Goal: Transaction & Acquisition: Purchase product/service

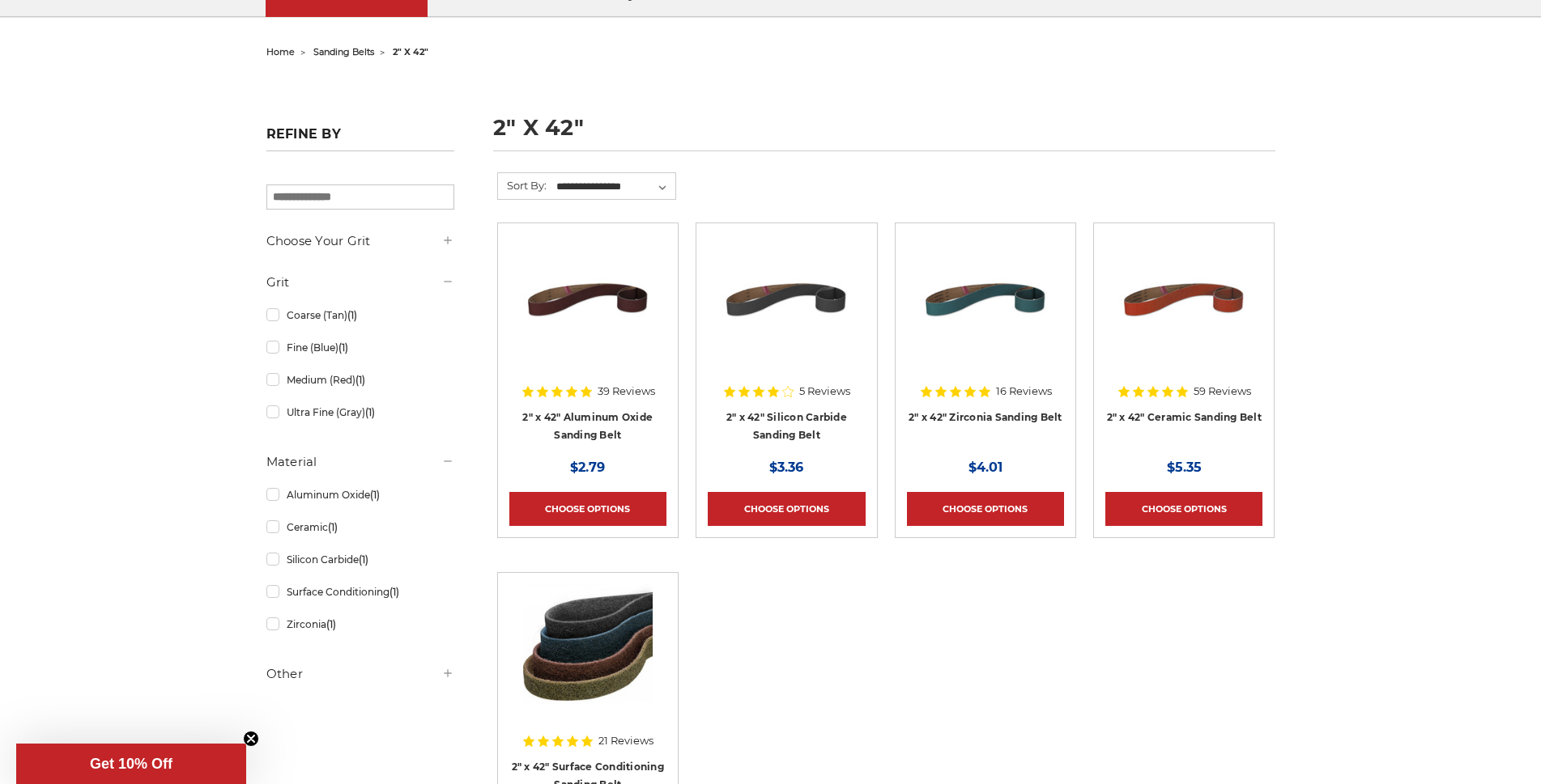
scroll to position [162, 0]
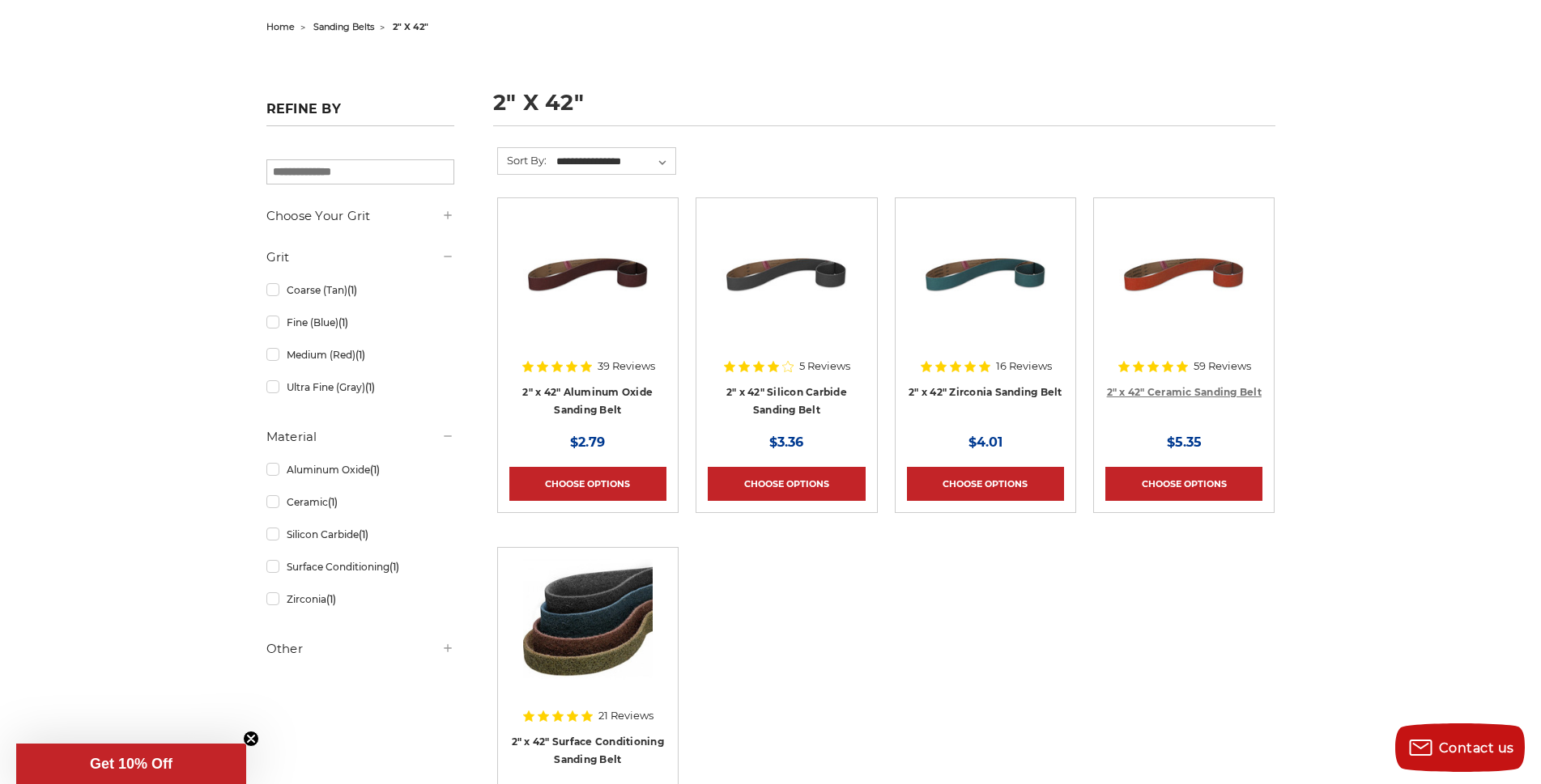
click at [1179, 387] on link "2" x 42" Ceramic Sanding Belt" at bounding box center [1185, 391] width 155 height 12
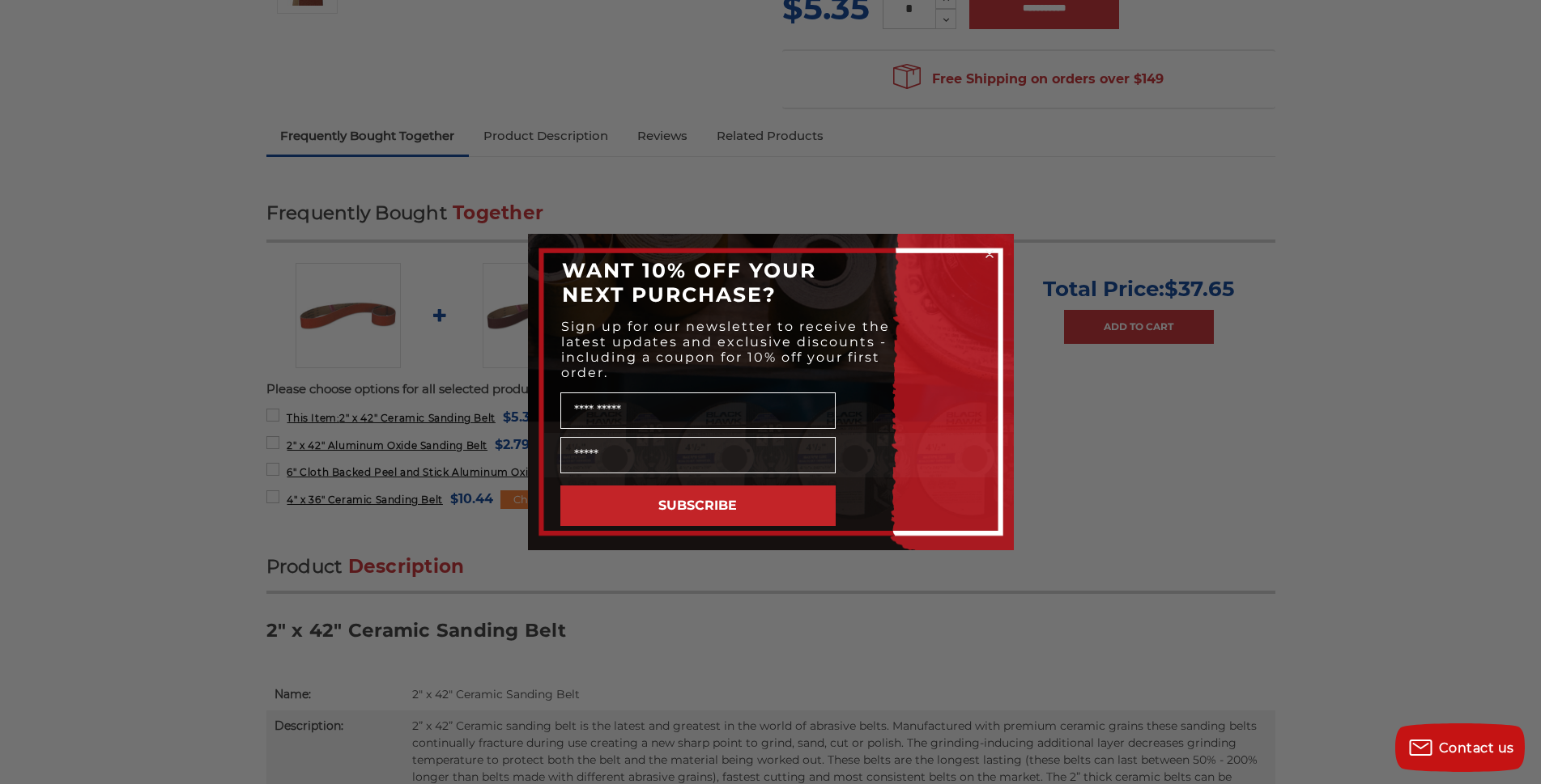
click at [991, 250] on circle "Close dialog" at bounding box center [988, 254] width 15 height 15
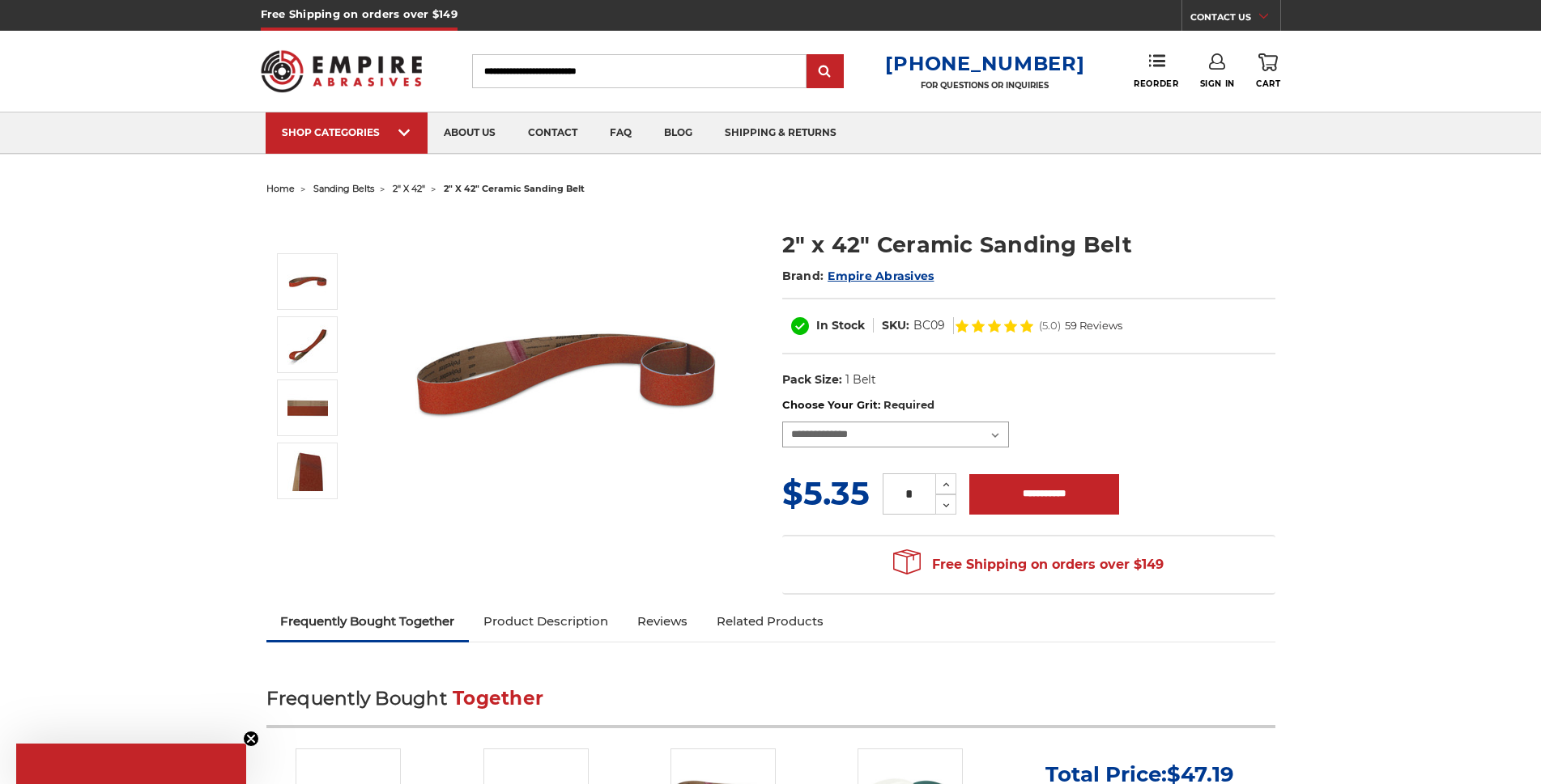
click at [995, 436] on select "**********" at bounding box center [894, 434] width 226 height 26
